Goal: Task Accomplishment & Management: Use online tool/utility

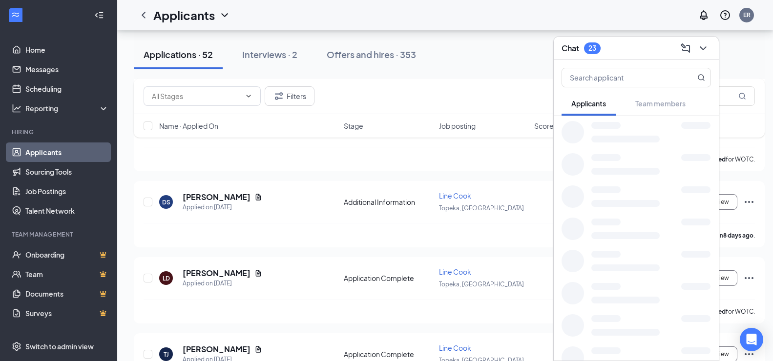
scroll to position [1806, 0]
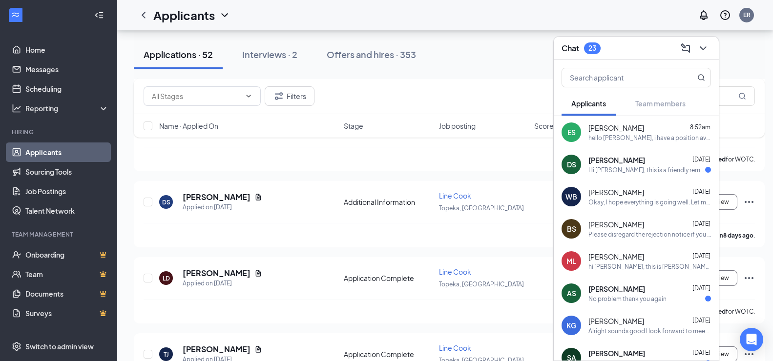
click at [649, 136] on div "hello [PERSON_NAME], i have a position available in the morning for a prep/line…" at bounding box center [649, 138] width 123 height 8
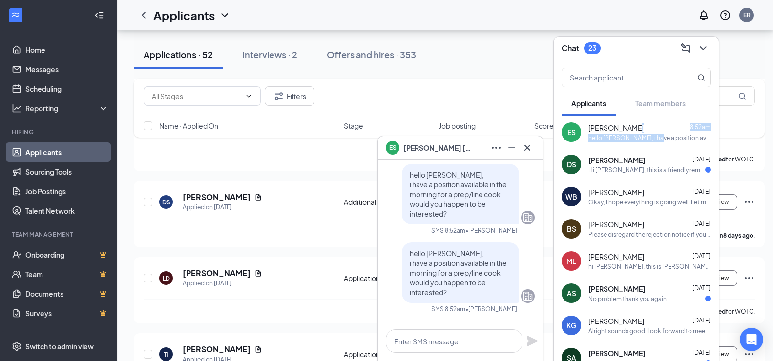
drag, startPoint x: 655, startPoint y: 132, endPoint x: 476, endPoint y: 1, distance: 221.4
click at [655, 135] on div "[PERSON_NAME] 8:52am hello [PERSON_NAME], i have a position available in the mo…" at bounding box center [649, 132] width 123 height 19
click at [697, 52] on icon "ChevronDown" at bounding box center [703, 48] width 12 height 12
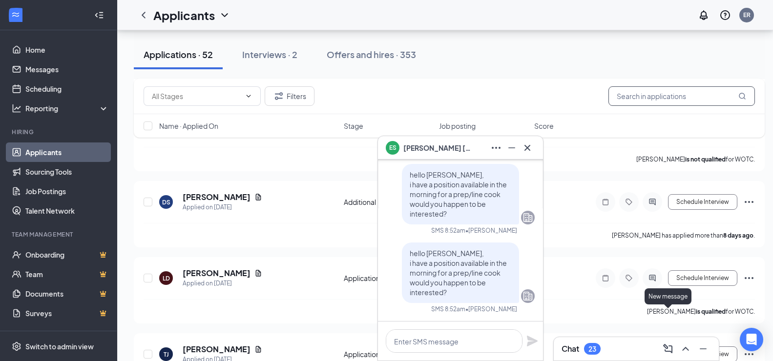
click at [655, 94] on input "text" at bounding box center [681, 96] width 146 height 20
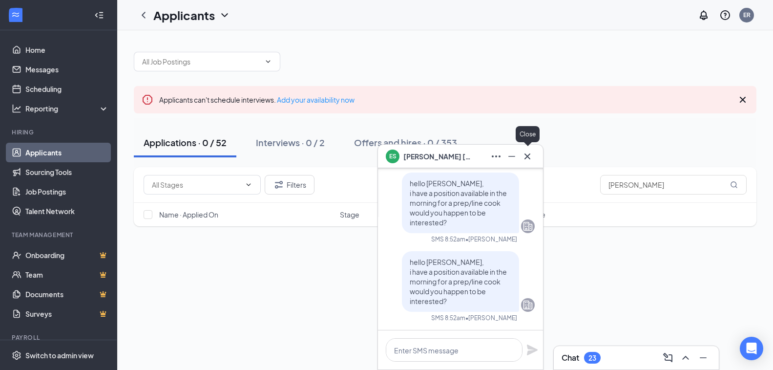
click at [528, 159] on icon "Cross" at bounding box center [527, 156] width 12 height 12
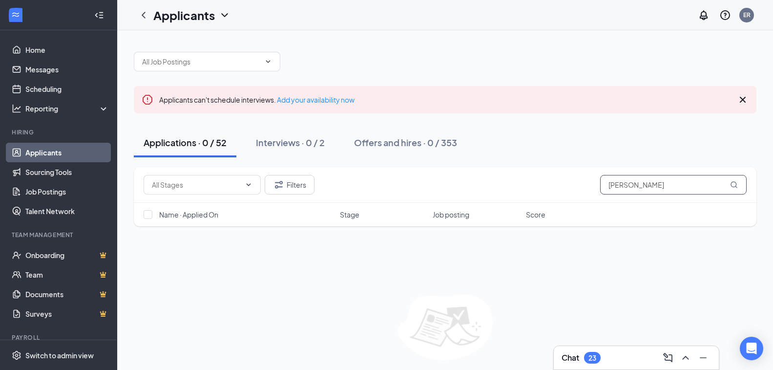
drag, startPoint x: 640, startPoint y: 184, endPoint x: 631, endPoint y: 180, distance: 9.9
click at [638, 183] on input "[PERSON_NAME]" at bounding box center [673, 185] width 146 height 20
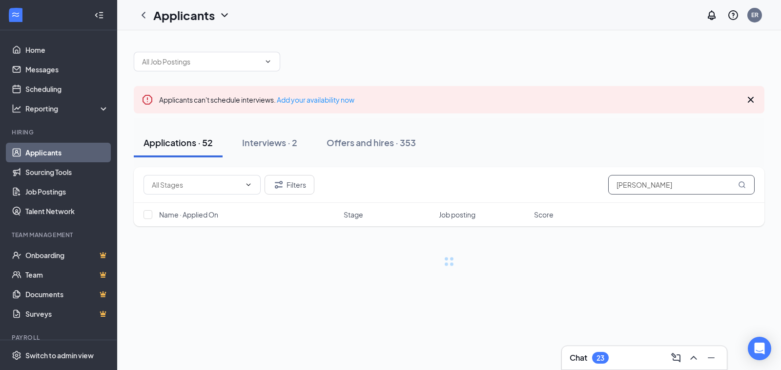
type input "[PERSON_NAME]"
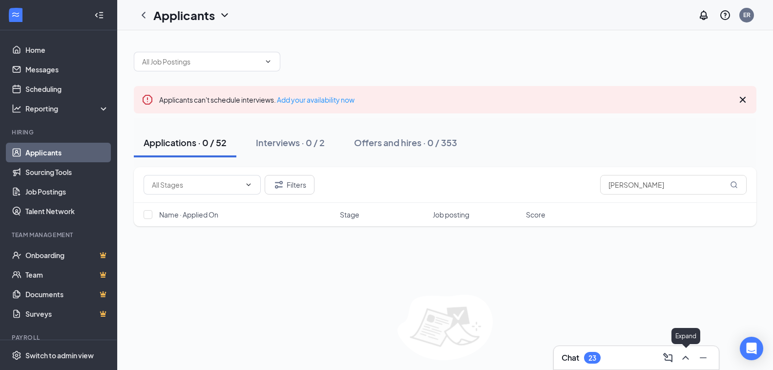
click at [689, 360] on icon "ChevronUp" at bounding box center [686, 357] width 12 height 12
